Goal: Find specific page/section

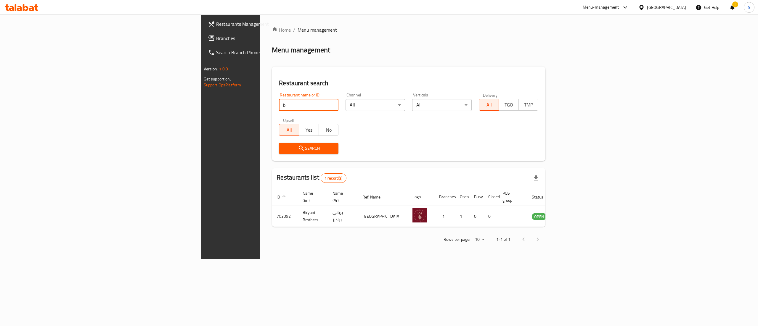
type input "b"
type input "awfully good"
click at [284, 148] on span "Search" at bounding box center [309, 148] width 50 height 7
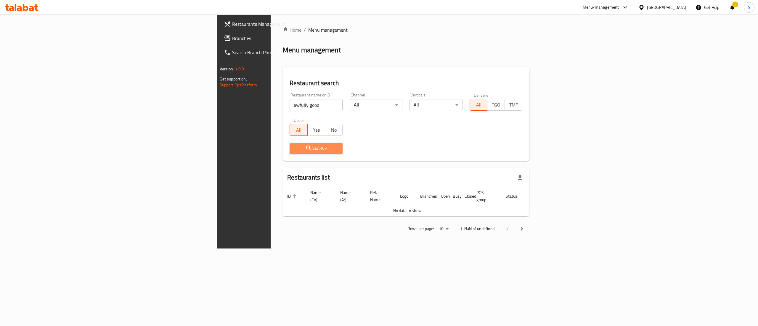
click at [294, 148] on span "Search" at bounding box center [316, 148] width 44 height 7
click at [294, 151] on span "Search" at bounding box center [316, 148] width 44 height 7
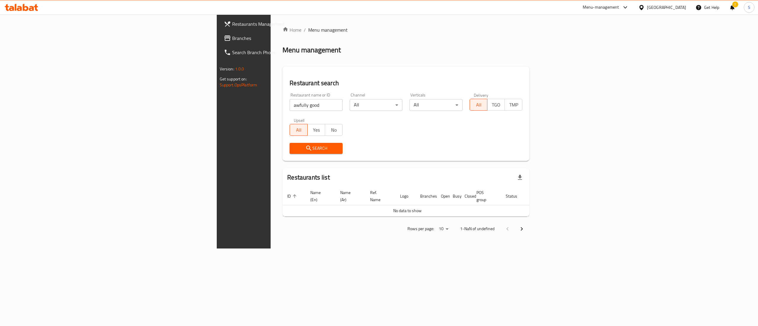
click at [634, 2] on div "Menu-management" at bounding box center [606, 7] width 56 height 14
click at [629, 6] on icon at bounding box center [625, 7] width 7 height 7
click at [594, 80] on div "Restaurant-Management" at bounding box center [597, 79] width 46 height 7
